Goal: Information Seeking & Learning: Learn about a topic

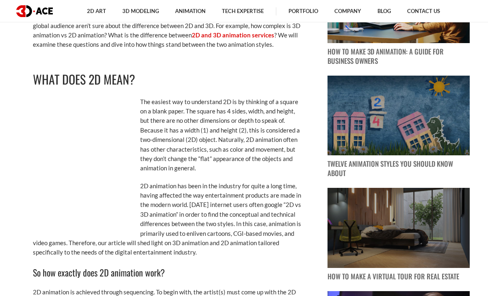
scroll to position [378, 0]
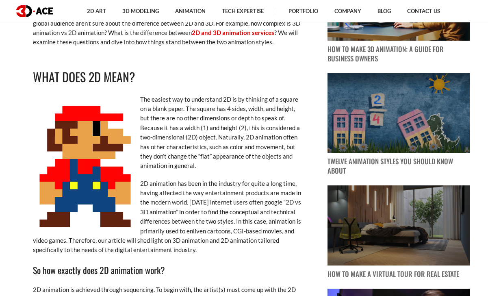
click at [81, 159] on img at bounding box center [86, 165] width 107 height 140
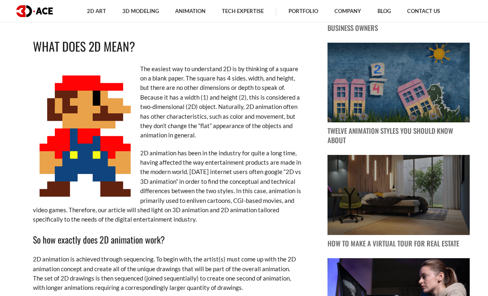
scroll to position [411, 0]
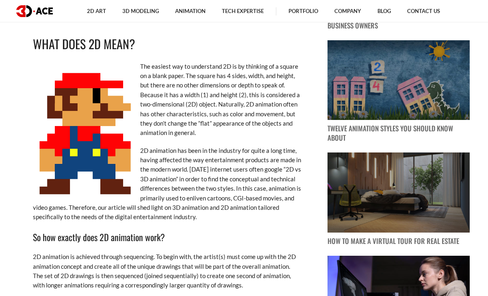
click at [87, 142] on img at bounding box center [86, 132] width 107 height 140
click at [105, 141] on img at bounding box center [86, 132] width 107 height 140
